Goal: Task Accomplishment & Management: Manage account settings

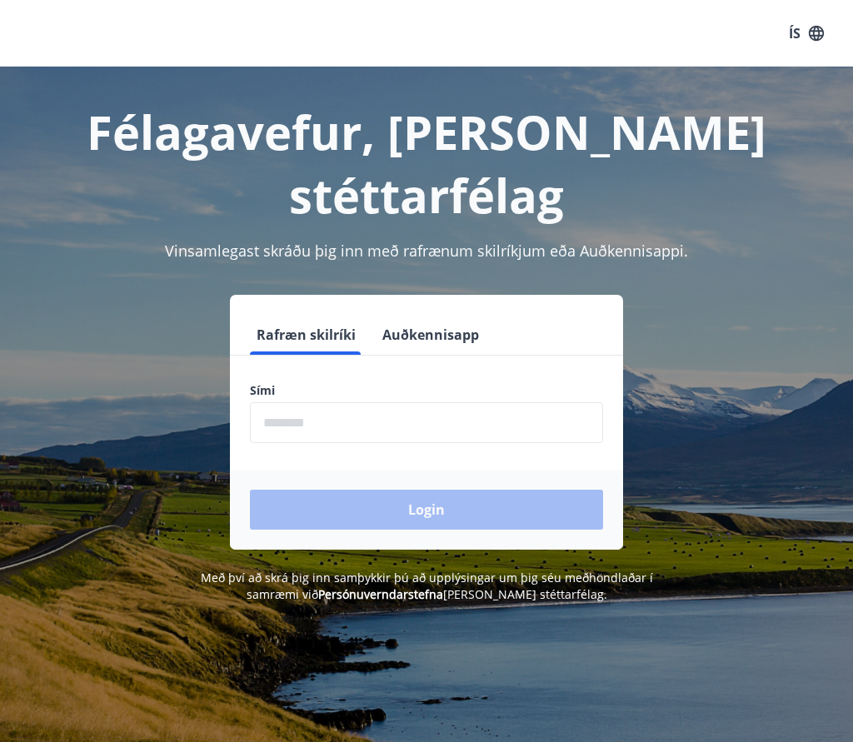
click at [424, 315] on button "Auðkennisapp" at bounding box center [431, 335] width 110 height 40
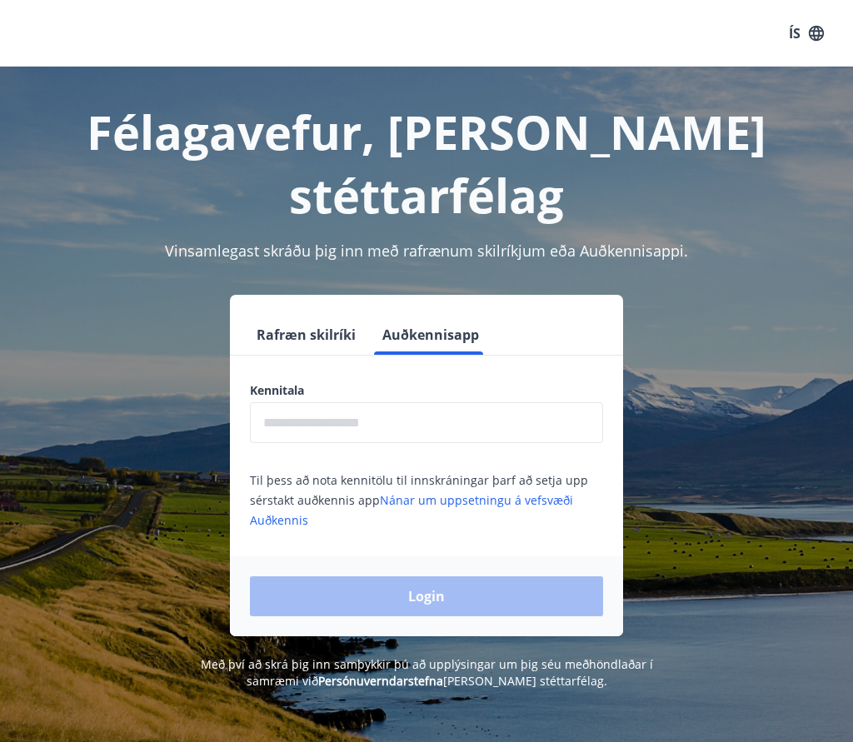
click at [297, 402] on input "text" at bounding box center [426, 422] width 353 height 41
type input "*"
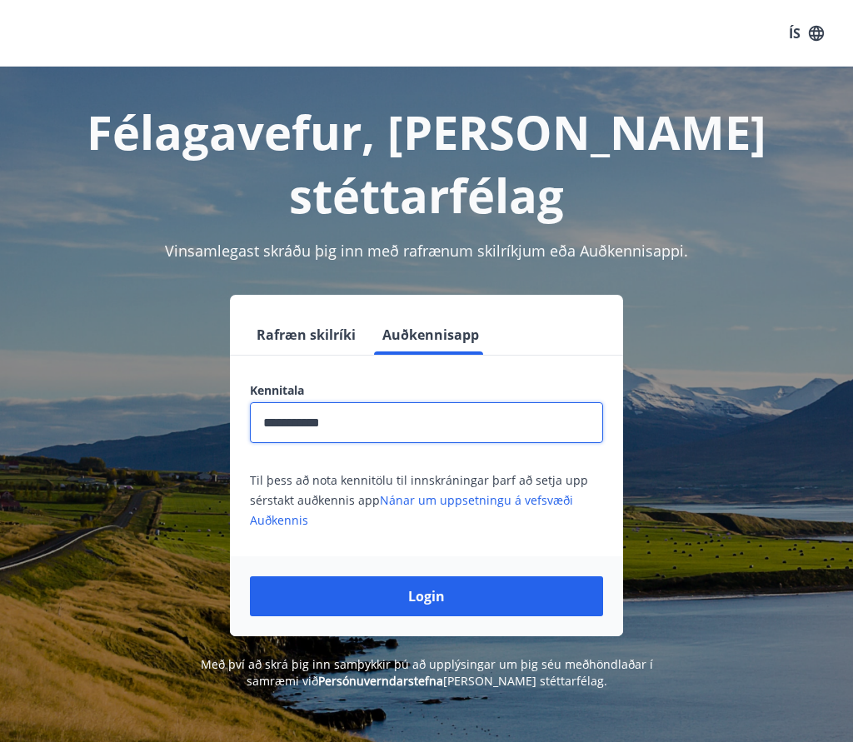
type input "**********"
click at [423, 576] on button "Login" at bounding box center [426, 596] width 353 height 40
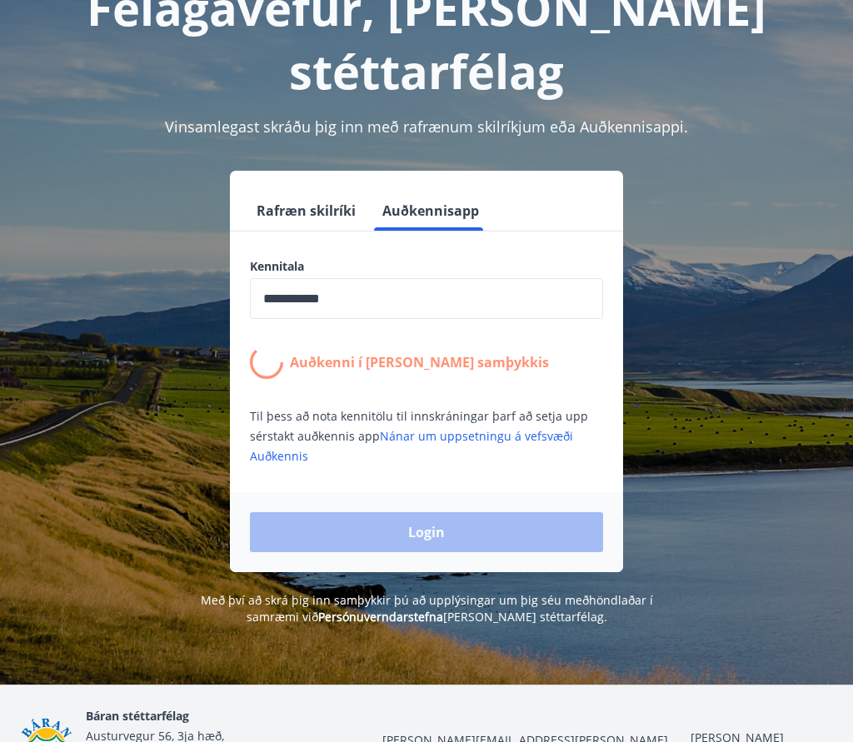
scroll to position [128, 0]
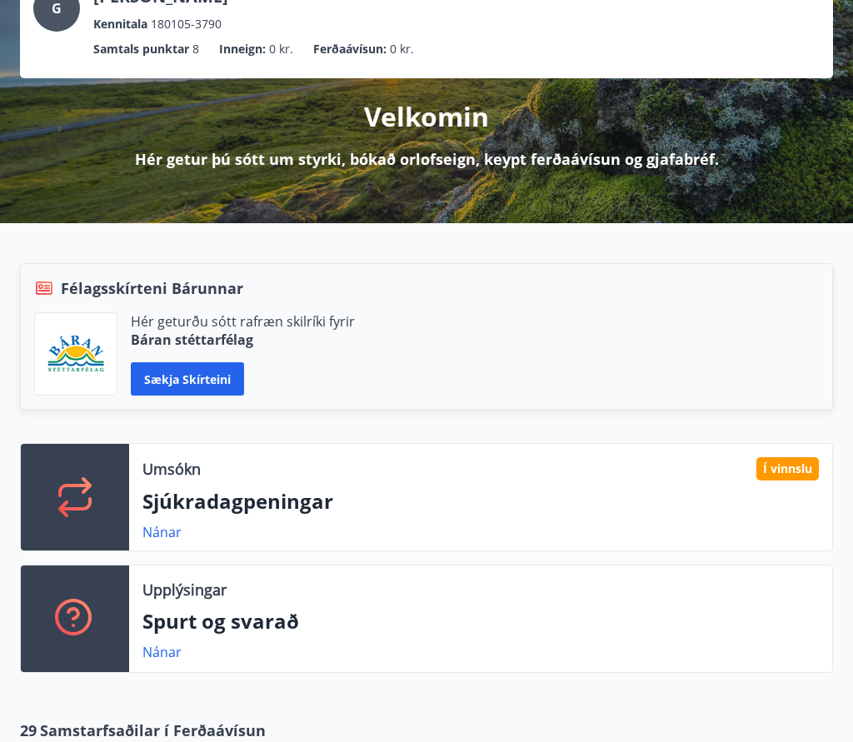
scroll to position [130, 0]
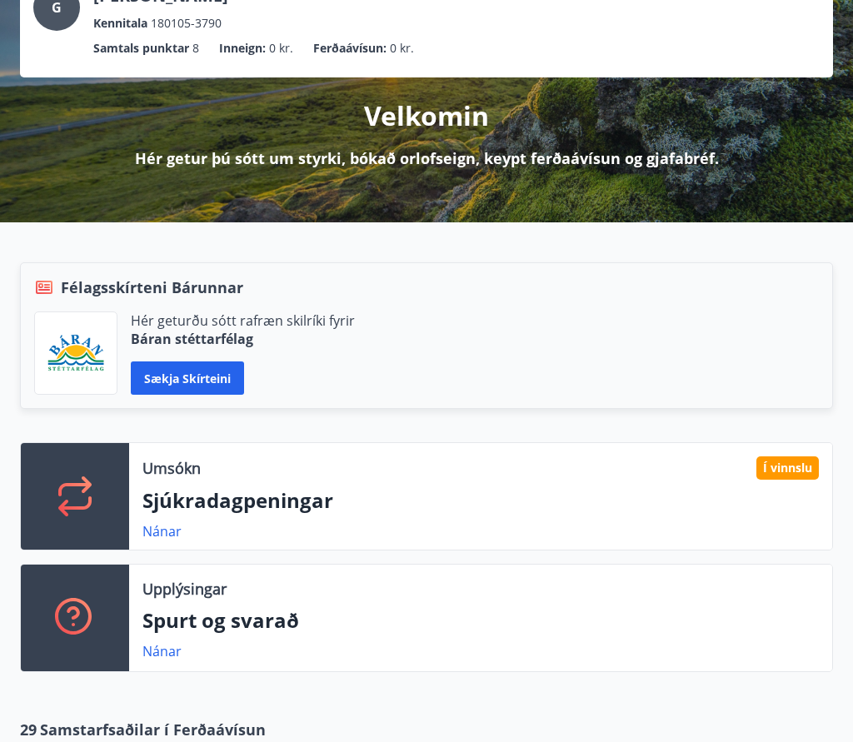
click at [152, 539] on link "Nánar" at bounding box center [161, 531] width 39 height 18
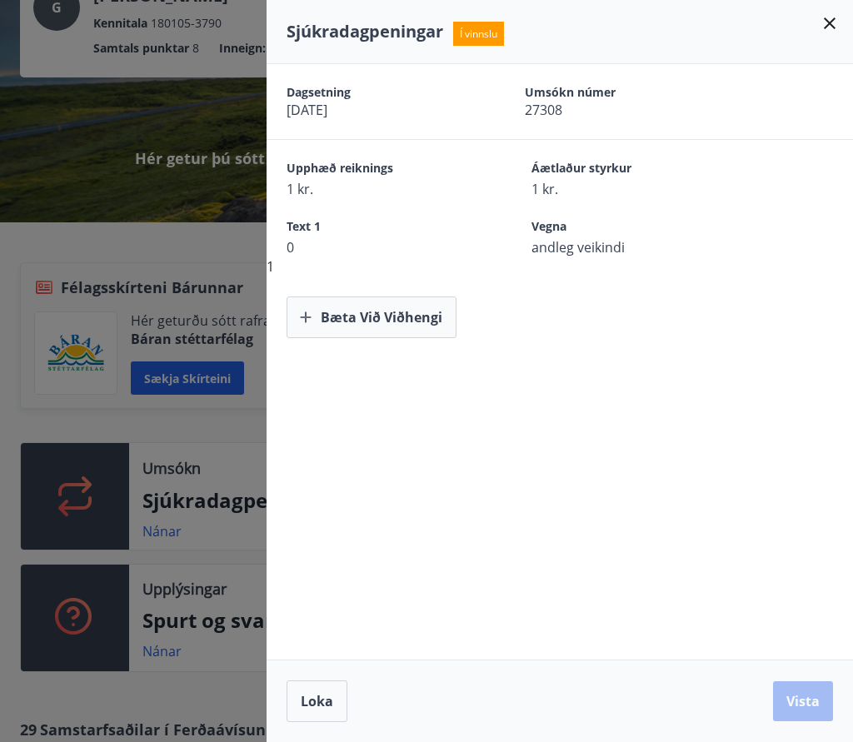
click at [835, 18] on icon at bounding box center [830, 23] width 12 height 12
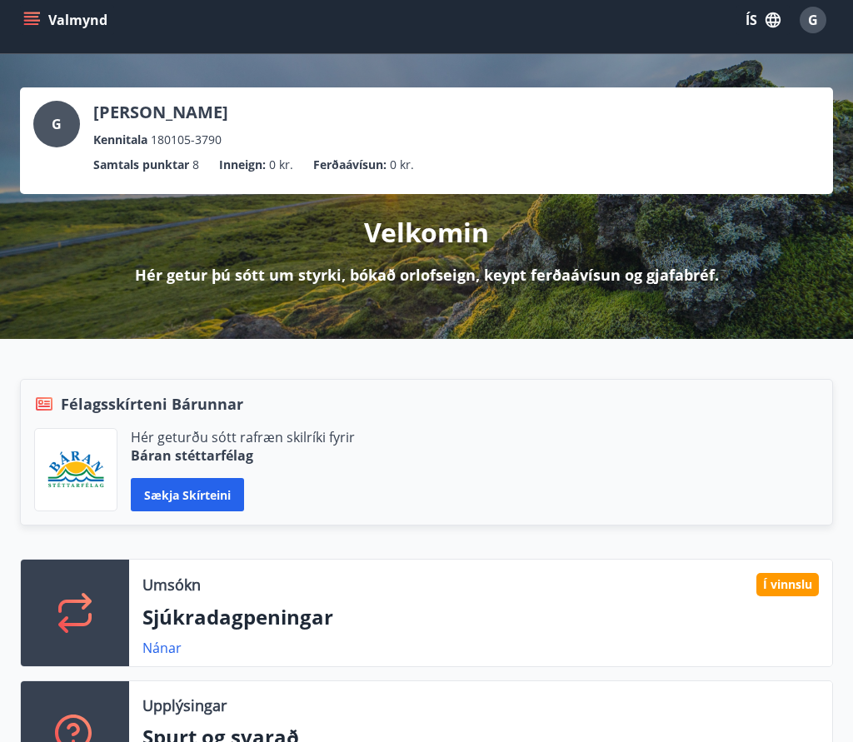
scroll to position [12, 0]
